Goal: Check status: Check status

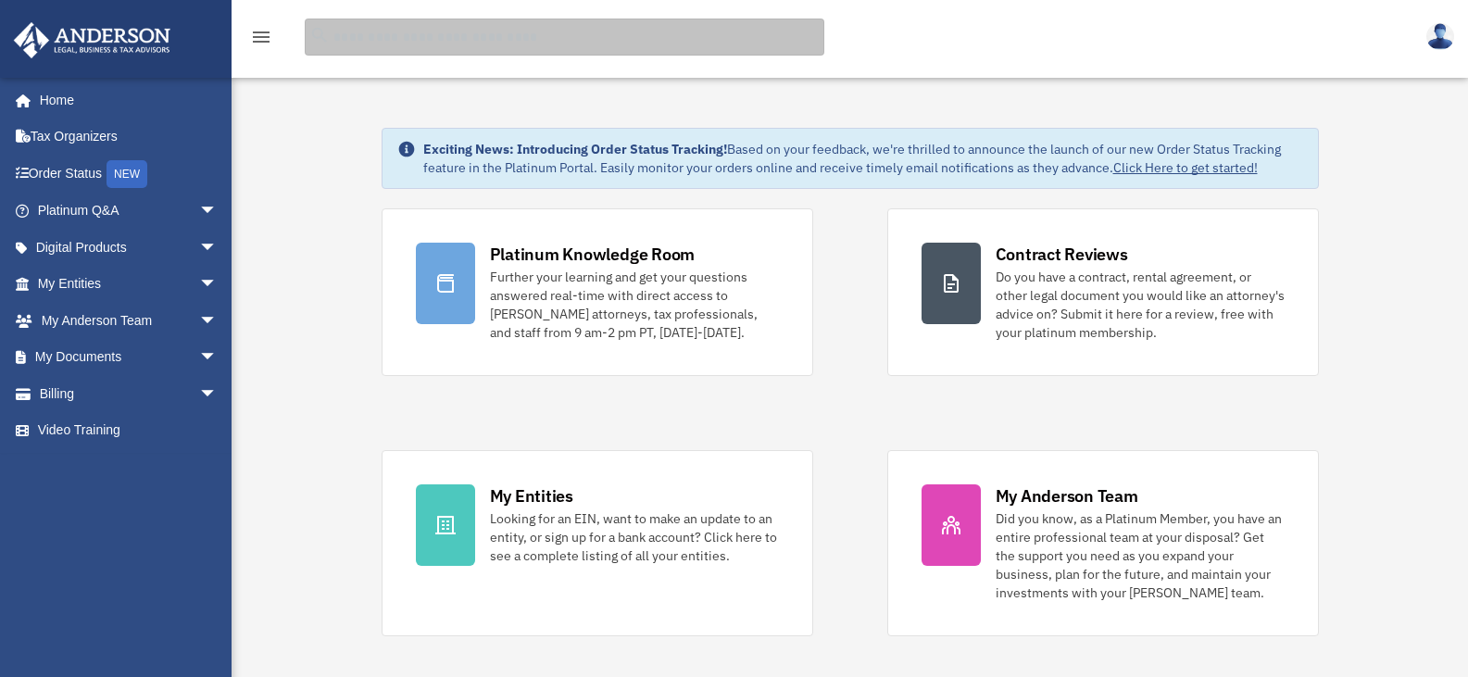
click at [375, 32] on input "search" at bounding box center [565, 37] width 520 height 37
type input "******"
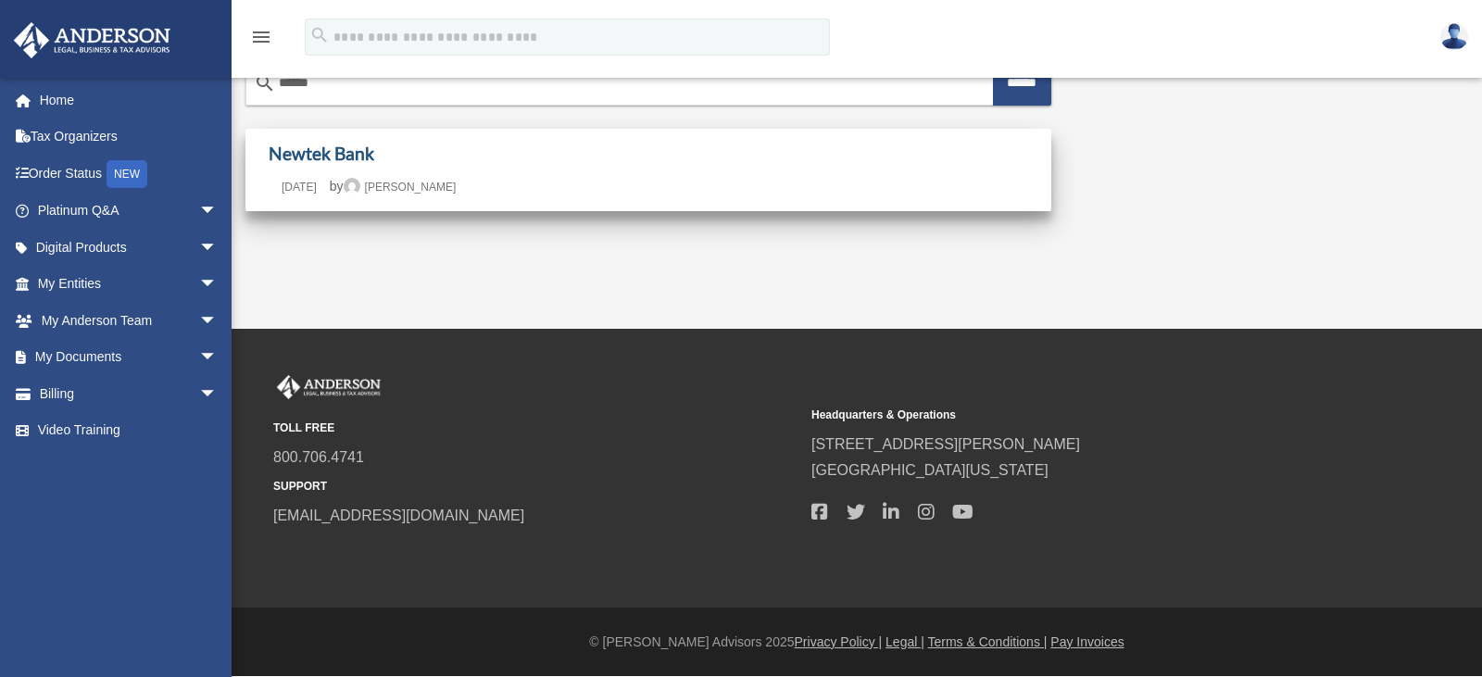
click at [347, 156] on link "Newtek Bank" at bounding box center [322, 153] width 106 height 21
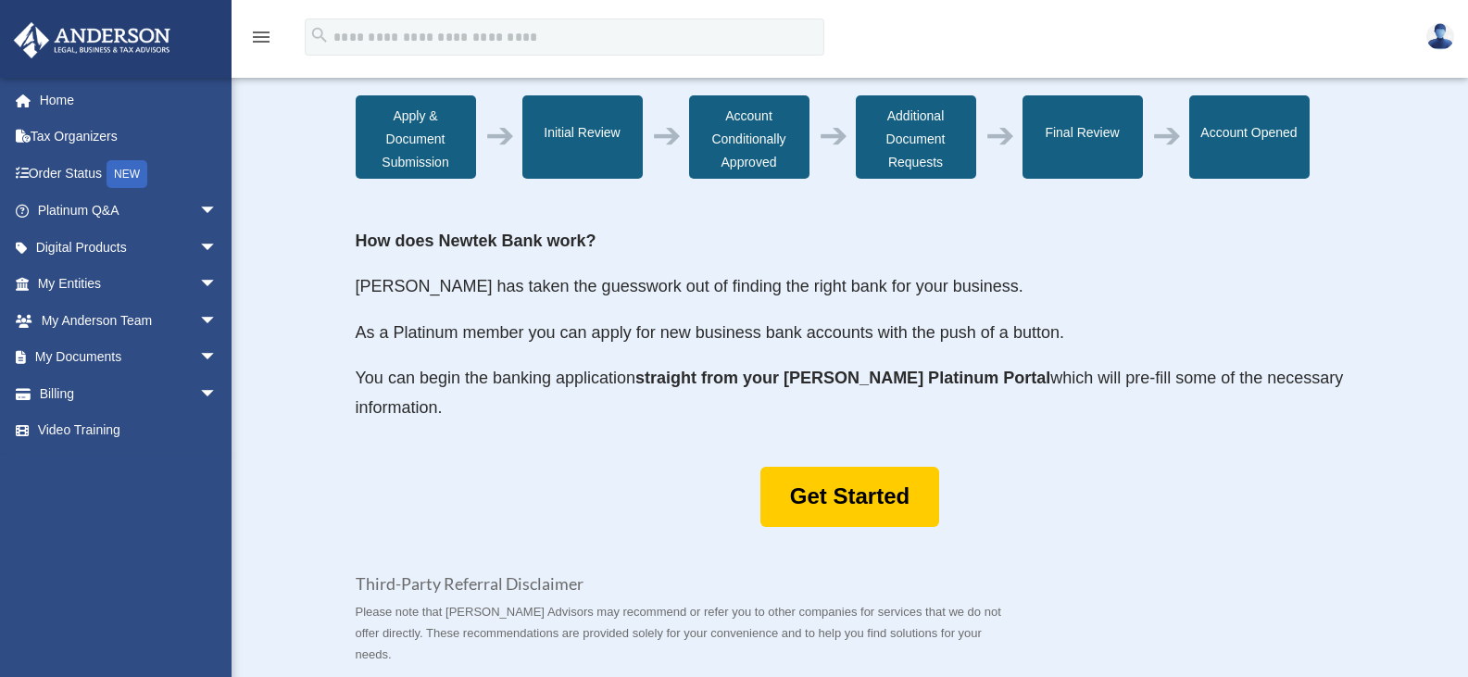
scroll to position [926, 0]
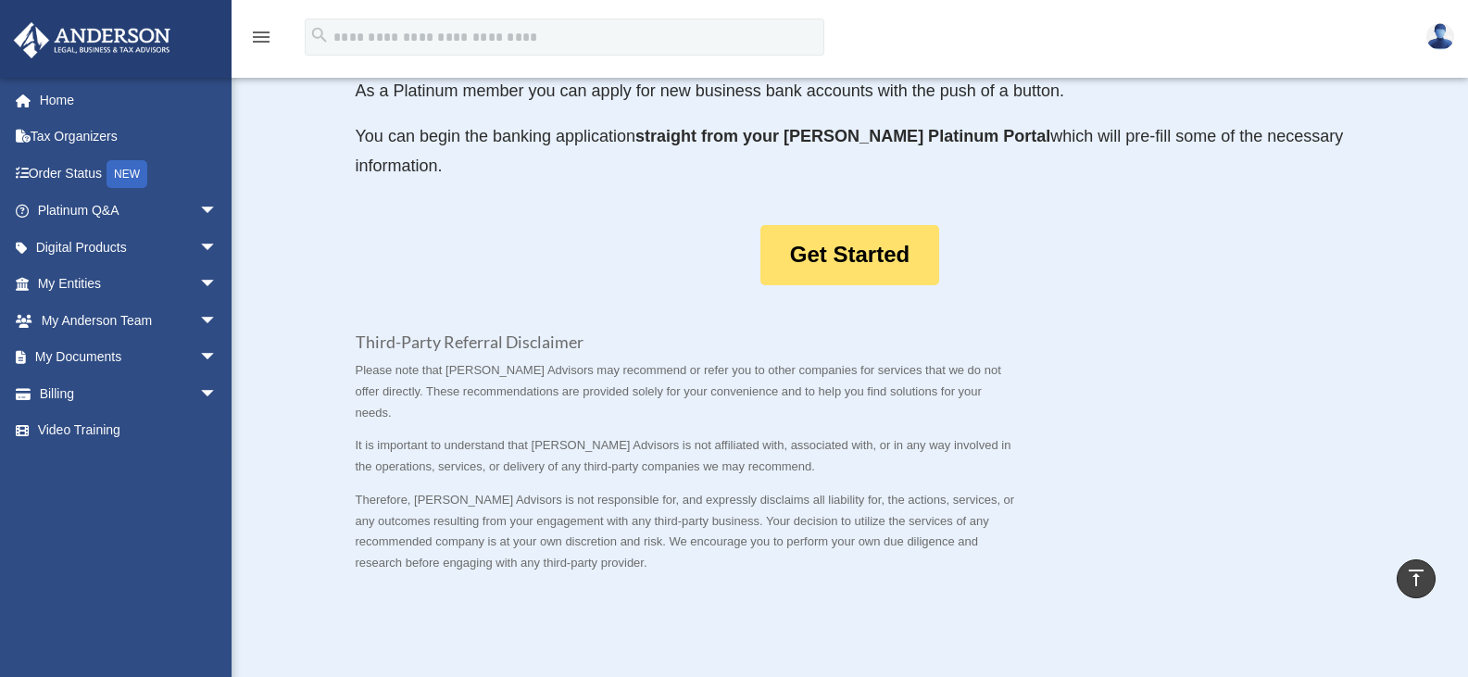
click at [907, 285] on link "Get Started" at bounding box center [850, 255] width 179 height 60
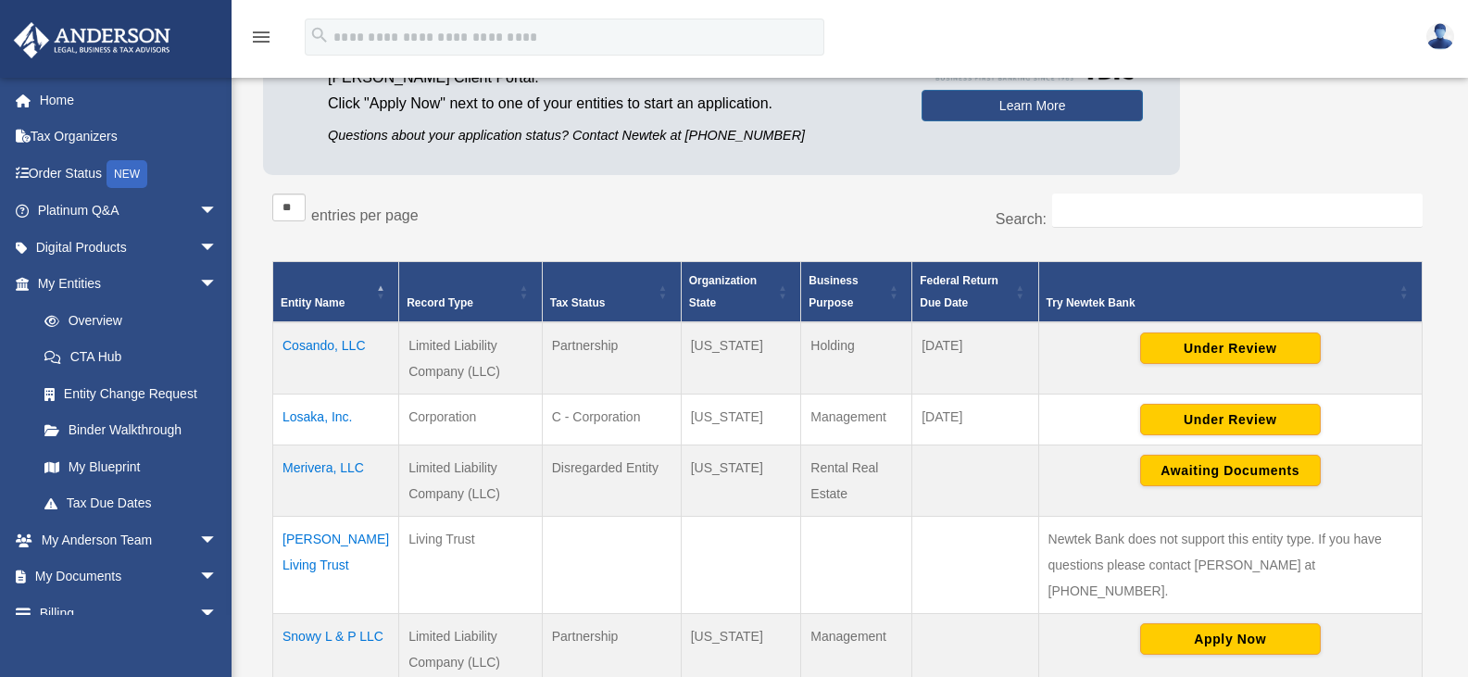
scroll to position [278, 0]
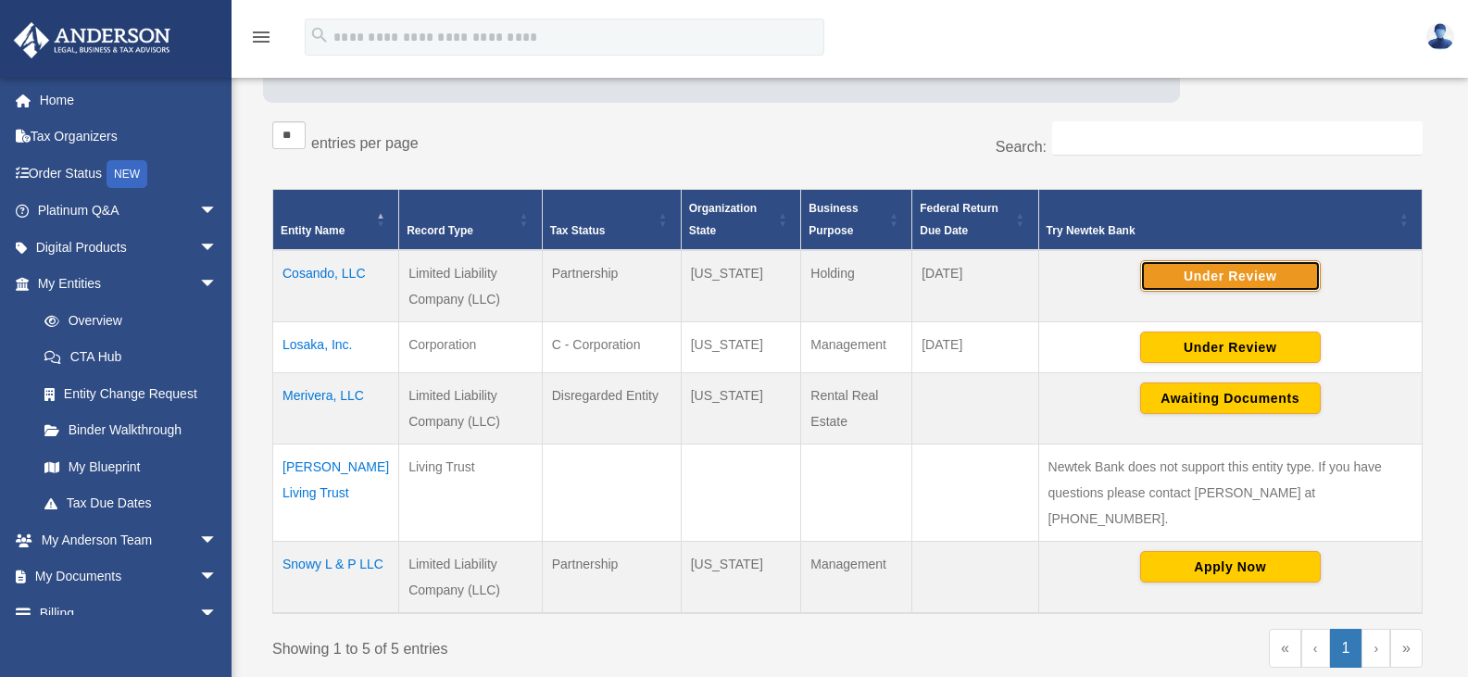
click at [1220, 280] on button "Under Review" at bounding box center [1230, 276] width 181 height 32
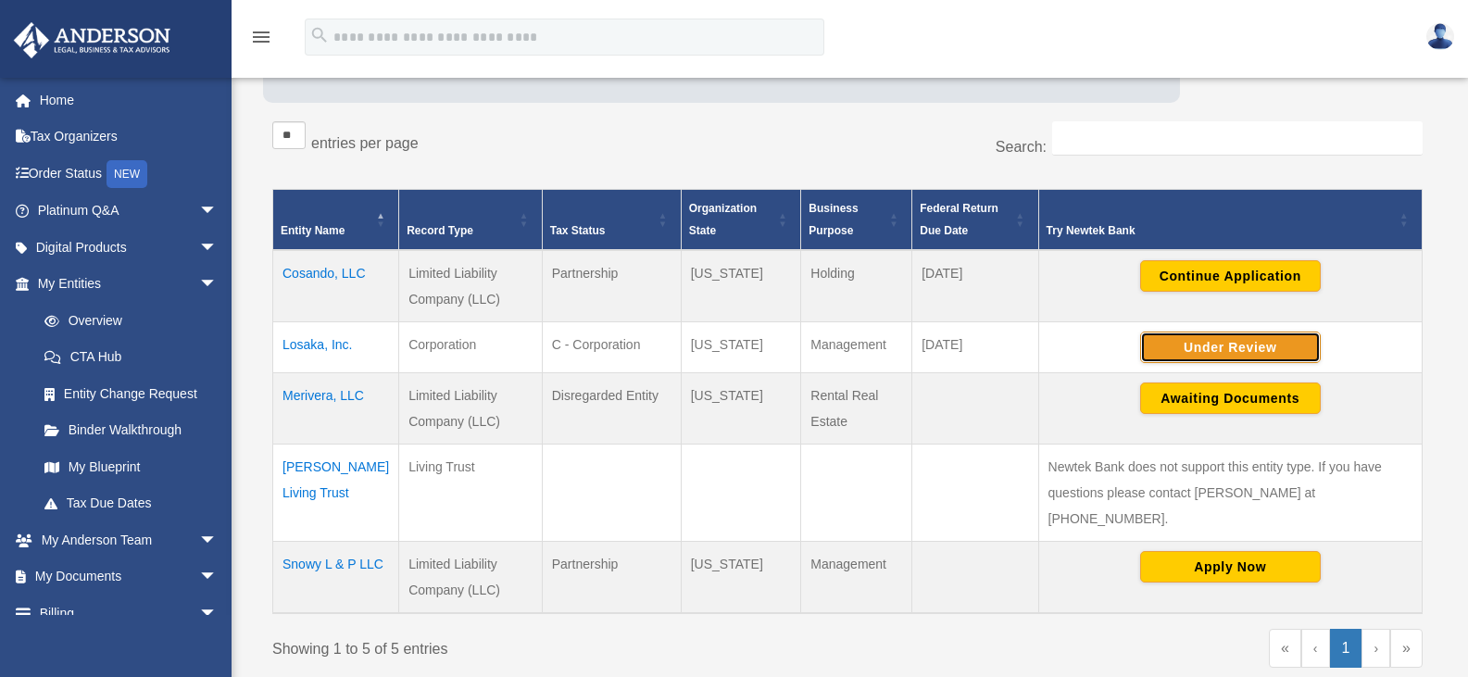
click at [1229, 345] on button "Under Review" at bounding box center [1230, 348] width 181 height 32
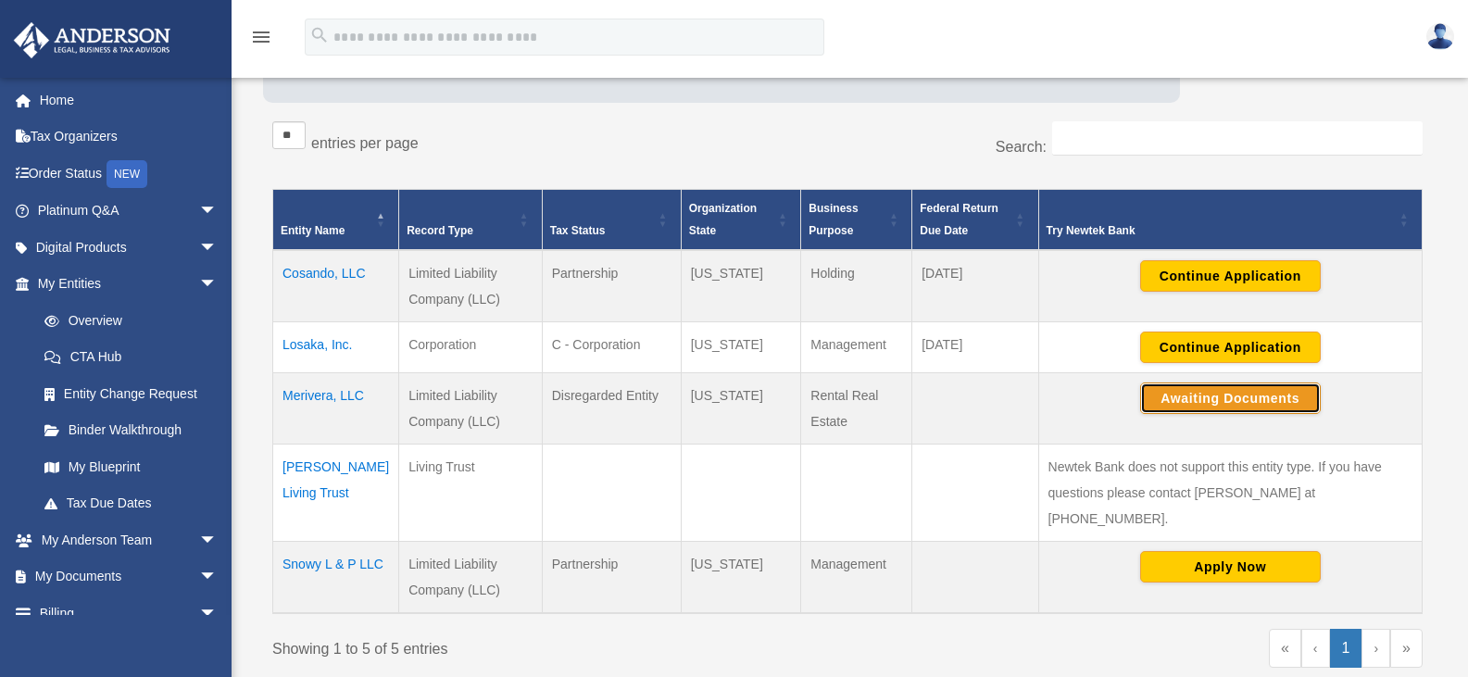
click at [1229, 405] on button "Awaiting Documents" at bounding box center [1230, 399] width 181 height 32
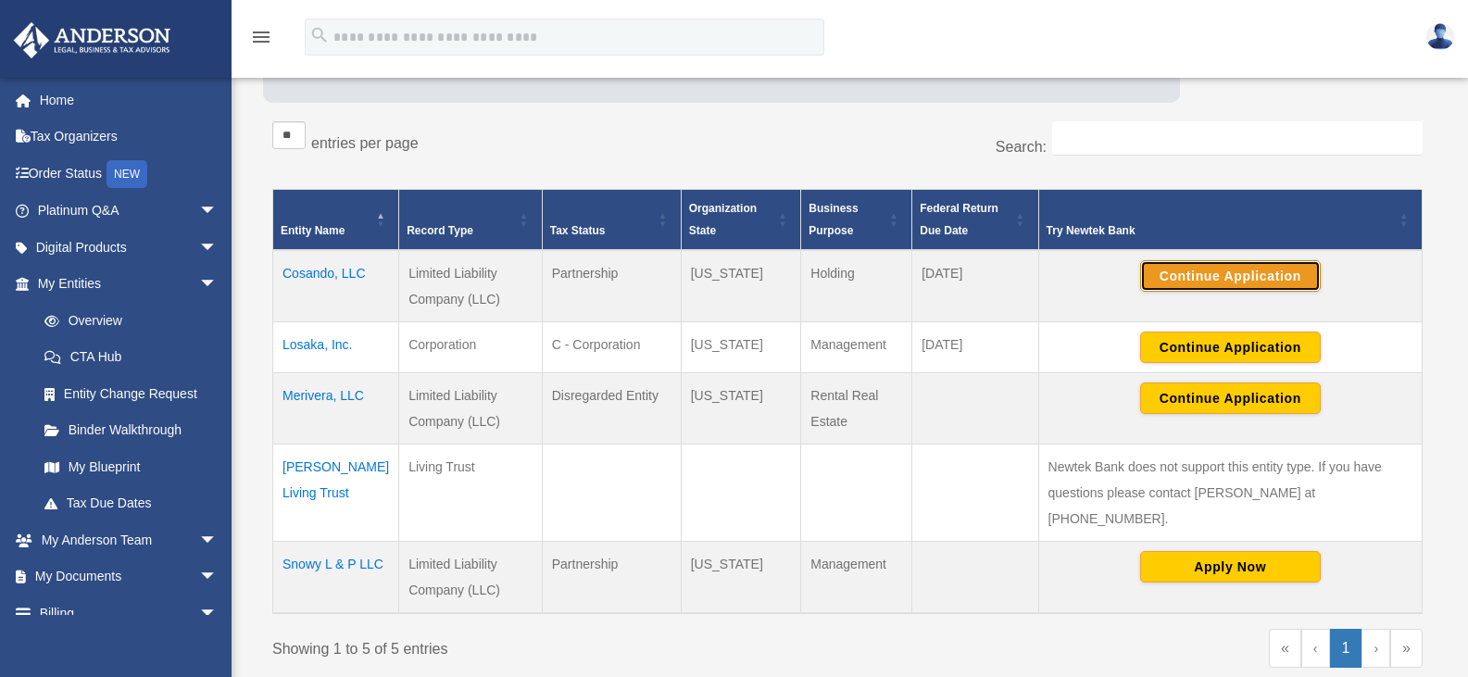
click at [1240, 272] on button "Continue Application" at bounding box center [1230, 276] width 181 height 32
click at [1212, 273] on button "Continue Application" at bounding box center [1230, 276] width 181 height 32
click at [322, 276] on td "Cosando, LLC" at bounding box center [336, 286] width 126 height 72
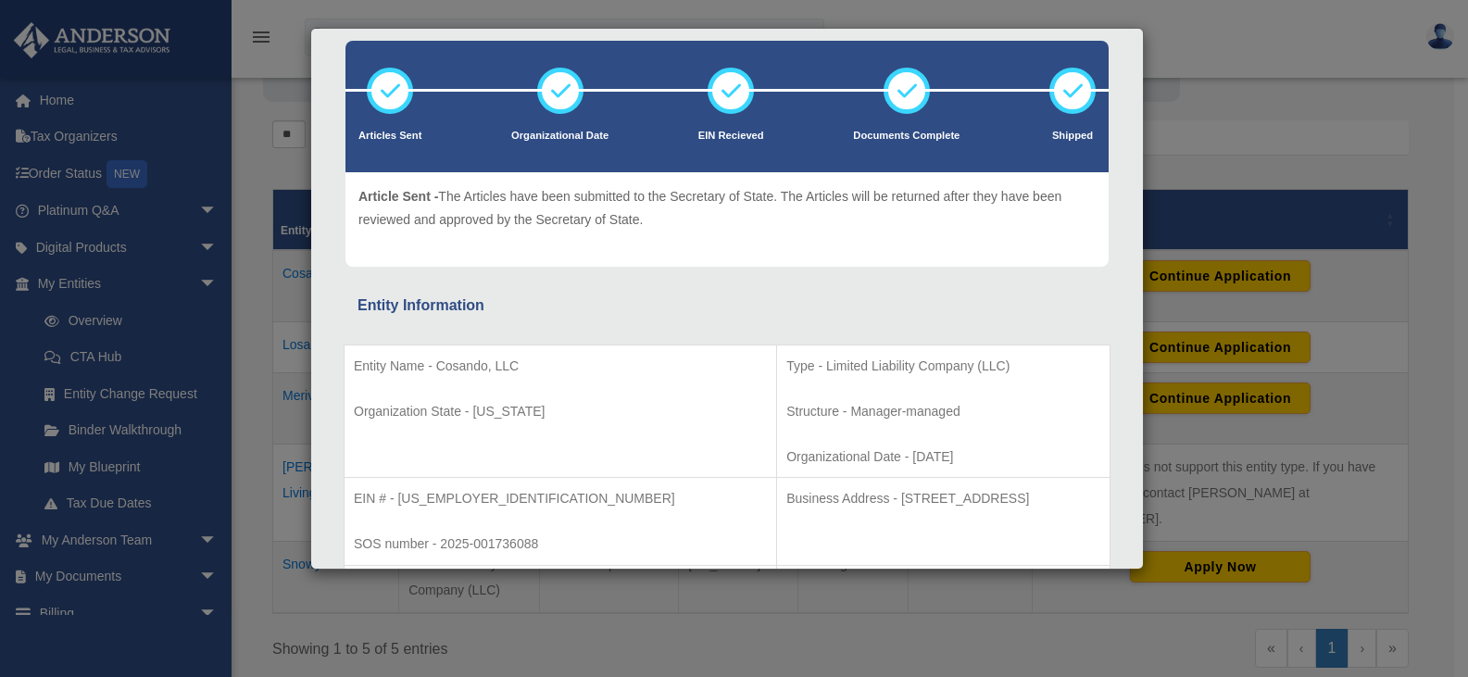
scroll to position [0, 0]
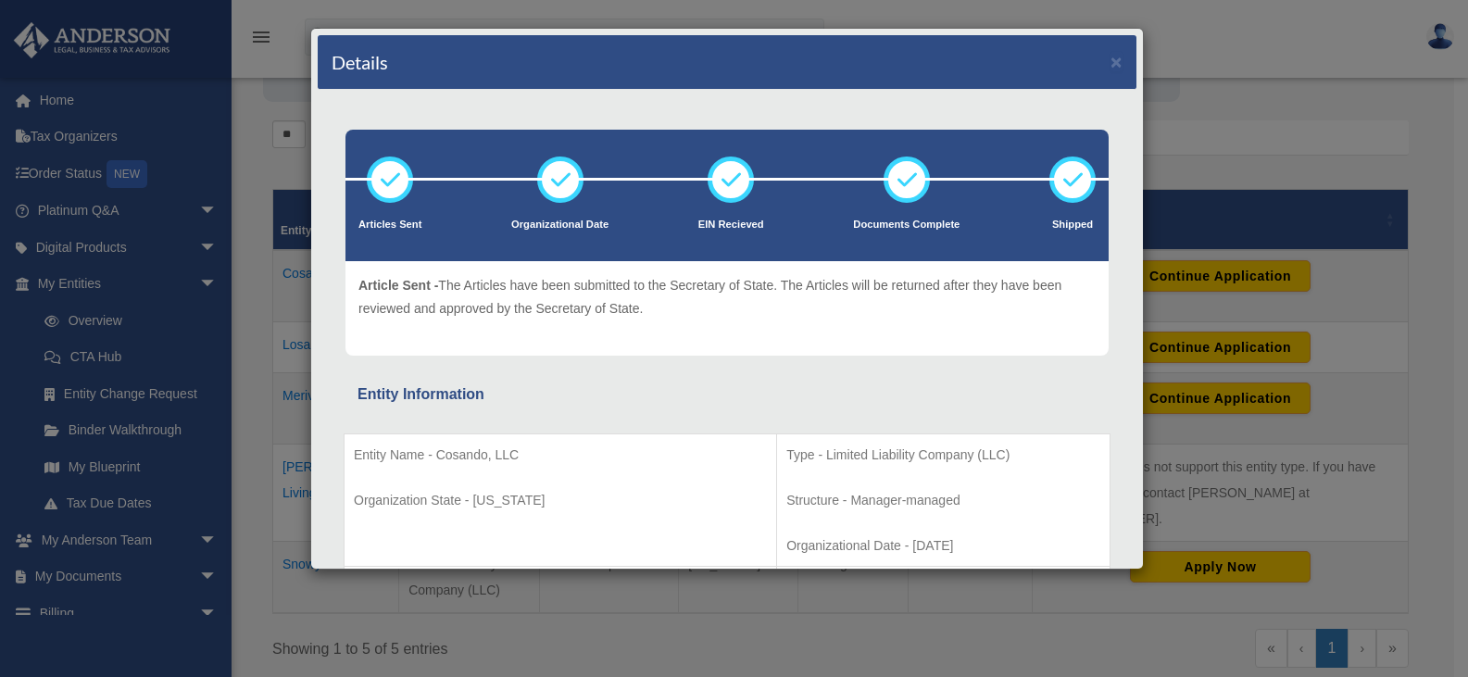
click at [1248, 51] on div "Details × Articles Sent Organizational Date" at bounding box center [734, 338] width 1468 height 677
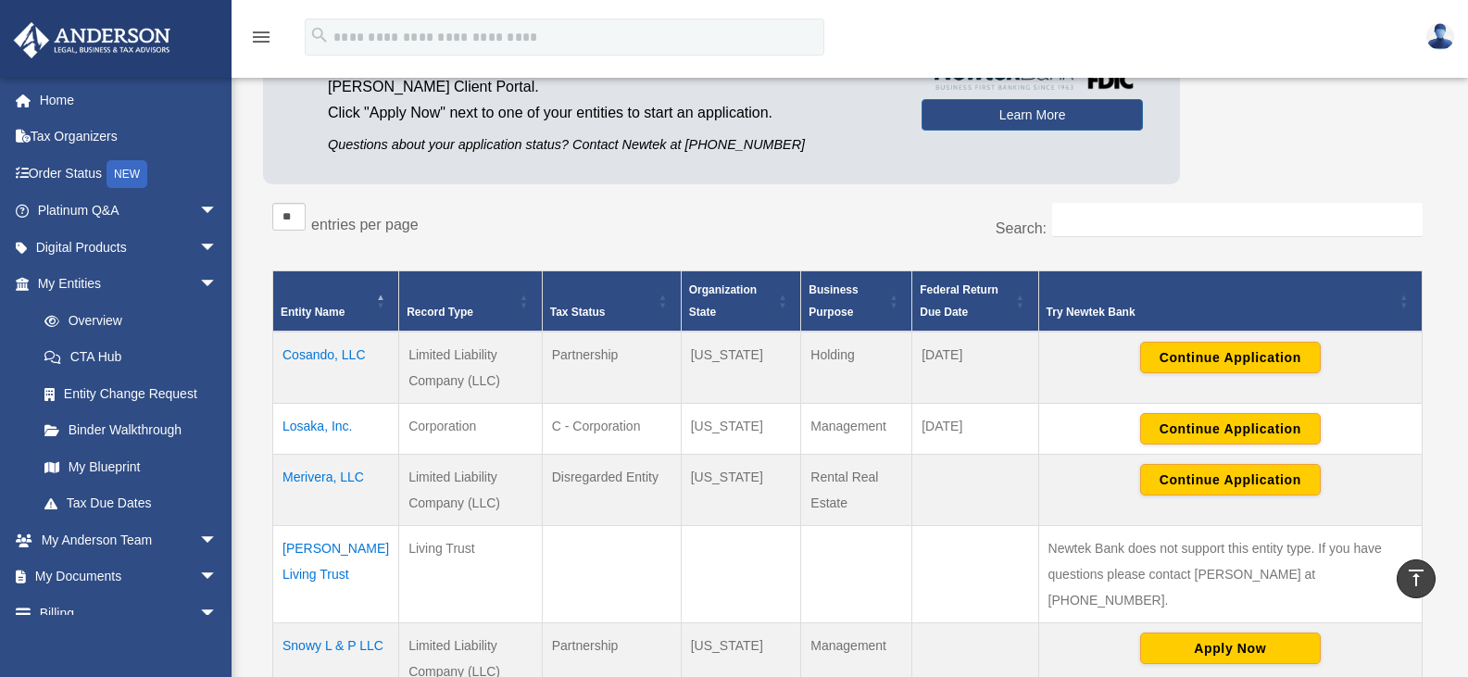
scroll to position [185, 0]
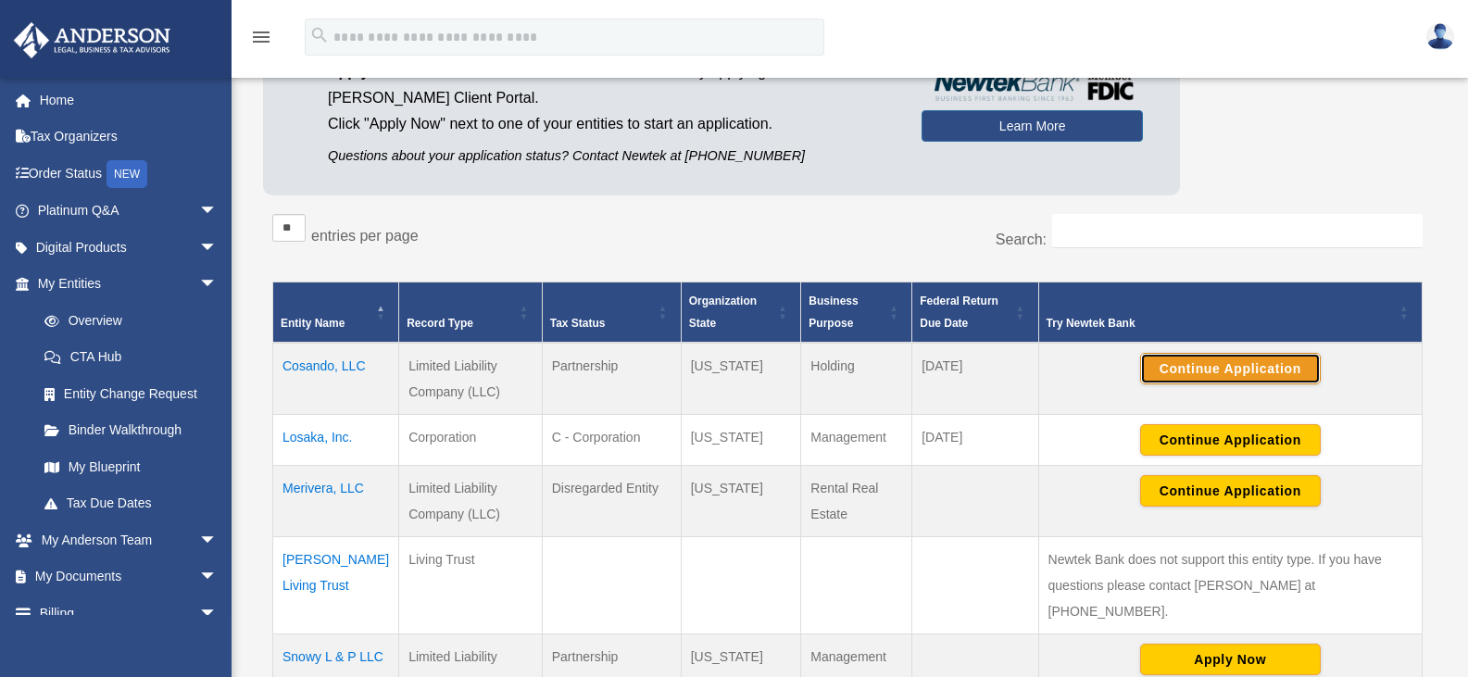
click at [1217, 374] on button "Continue Application" at bounding box center [1230, 369] width 181 height 32
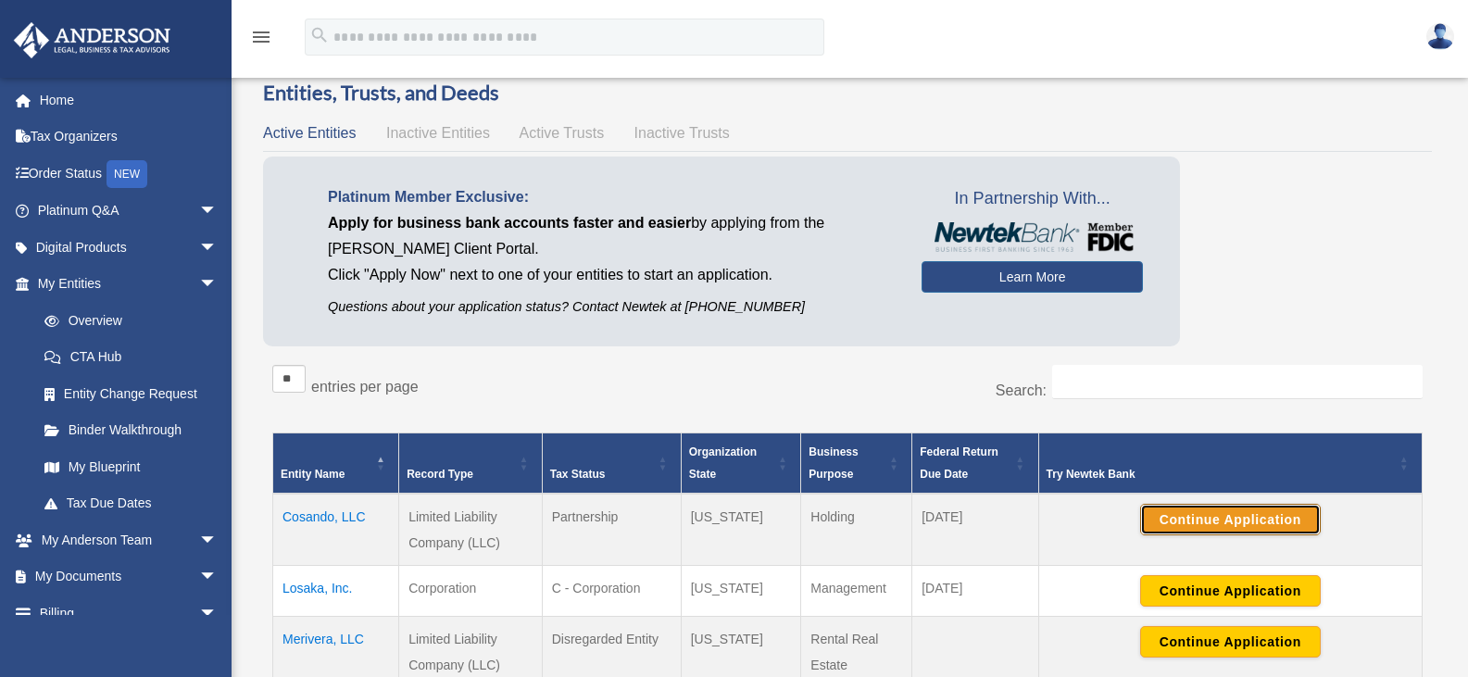
scroll to position [0, 0]
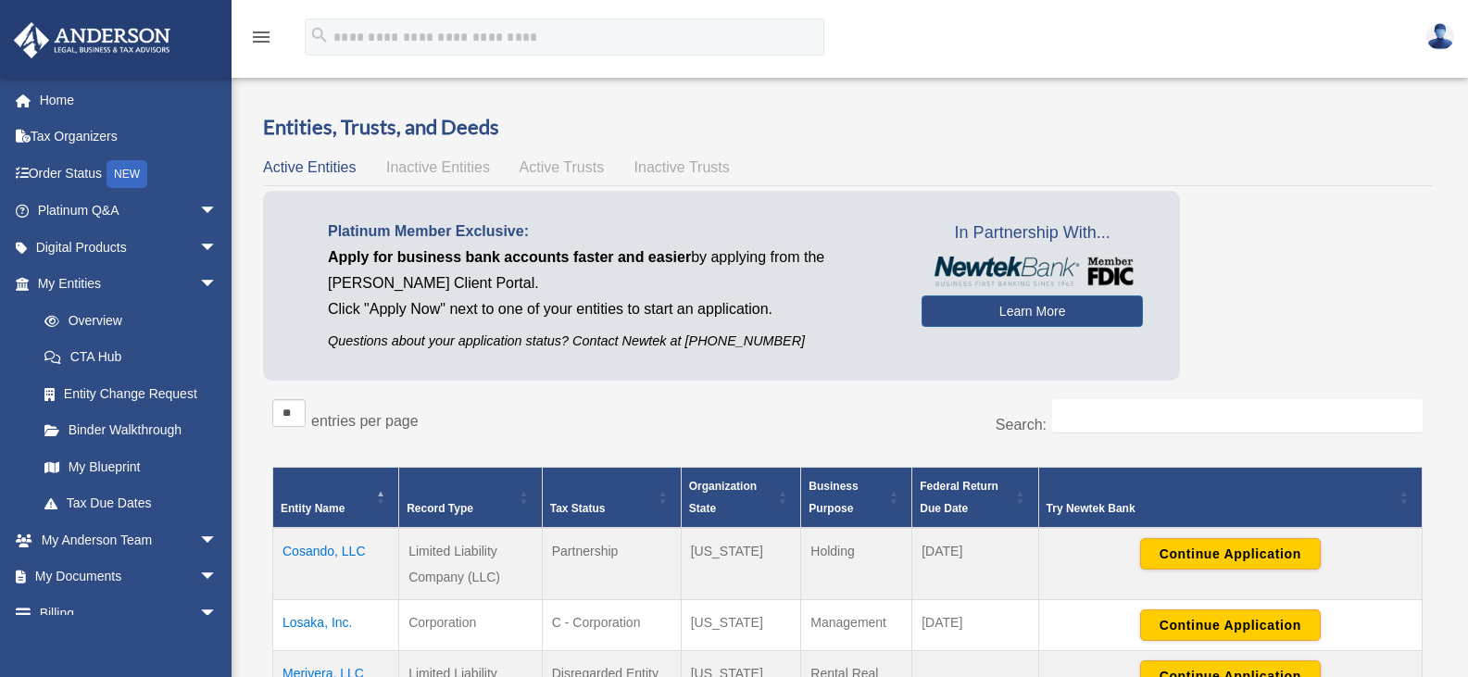
click at [1443, 38] on img at bounding box center [1441, 36] width 28 height 27
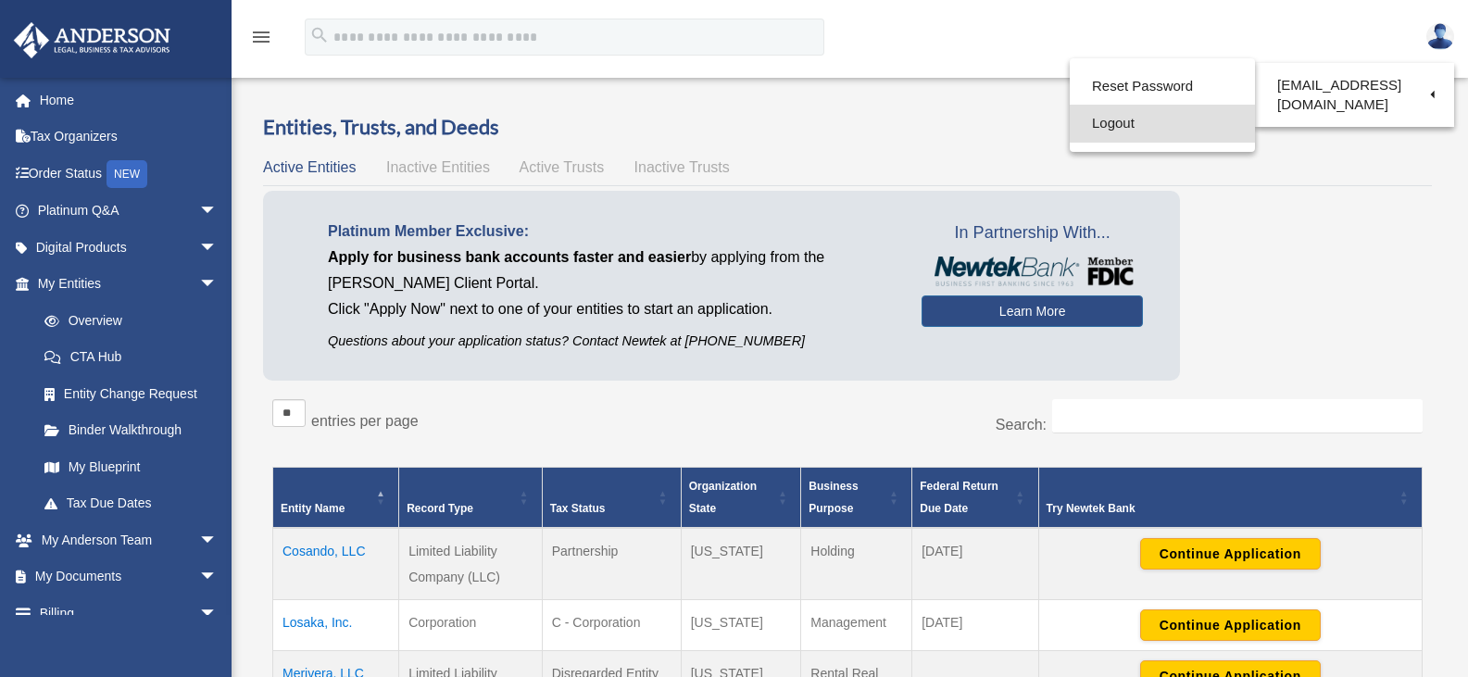
click at [1117, 122] on link "Logout" at bounding box center [1162, 124] width 185 height 38
